Goal: Task Accomplishment & Management: Manage account settings

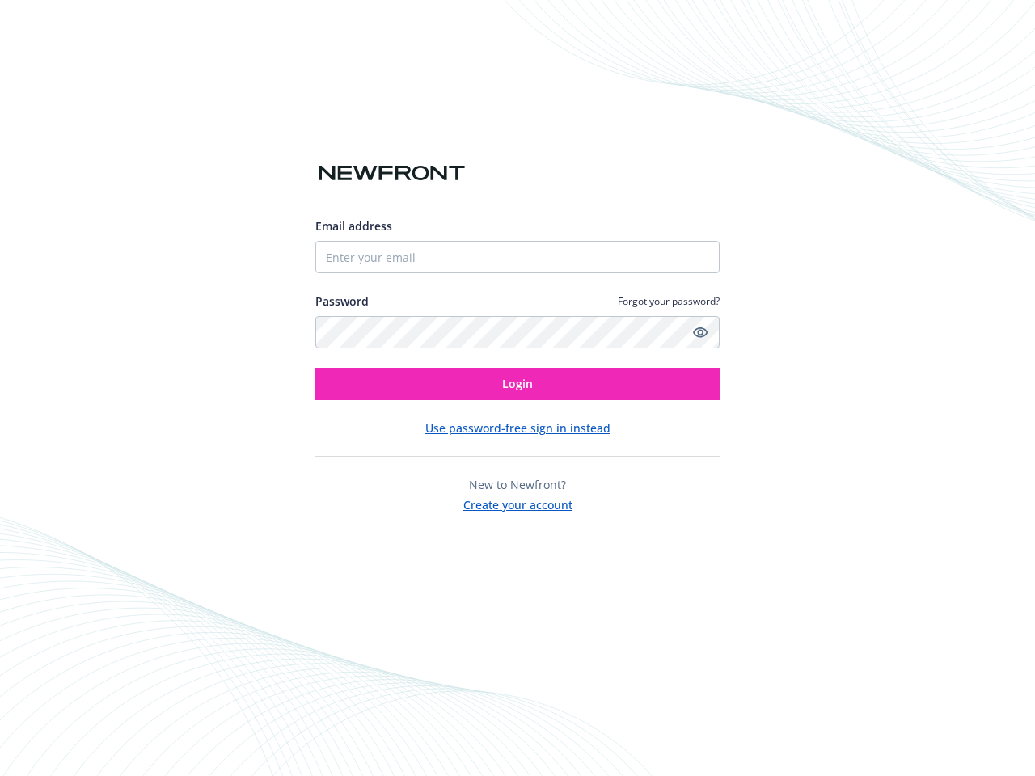
click at [700, 332] on icon "Show password" at bounding box center [700, 332] width 15 height 15
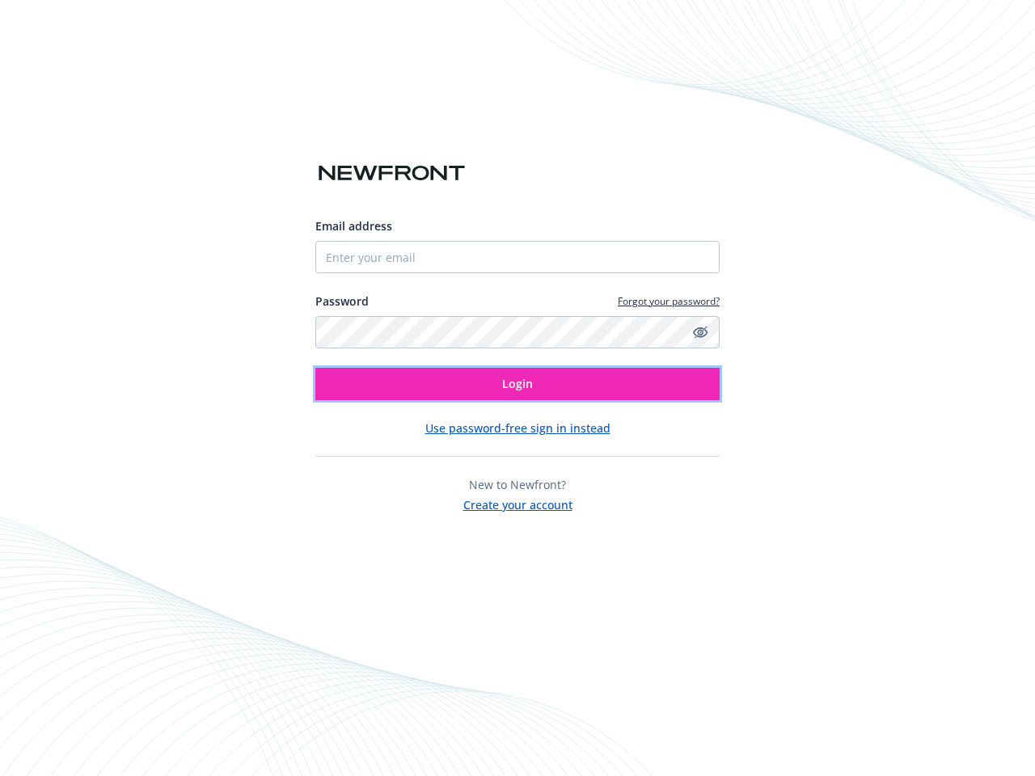
click at [518, 384] on span "Login" at bounding box center [517, 383] width 31 height 15
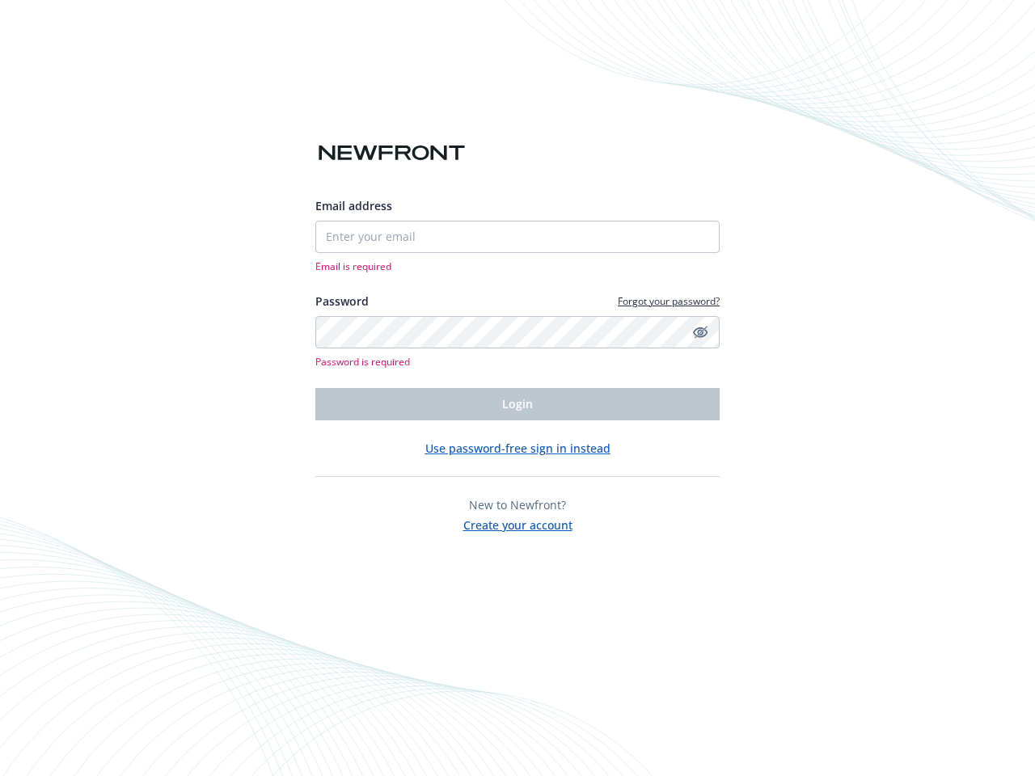
click at [518, 428] on div "Email address Email is required Password Forgot your password? Password is requ…" at bounding box center [517, 365] width 404 height 336
click at [518, 503] on span "New to Newfront?" at bounding box center [517, 504] width 97 height 15
